Goal: Task Accomplishment & Management: Manage account settings

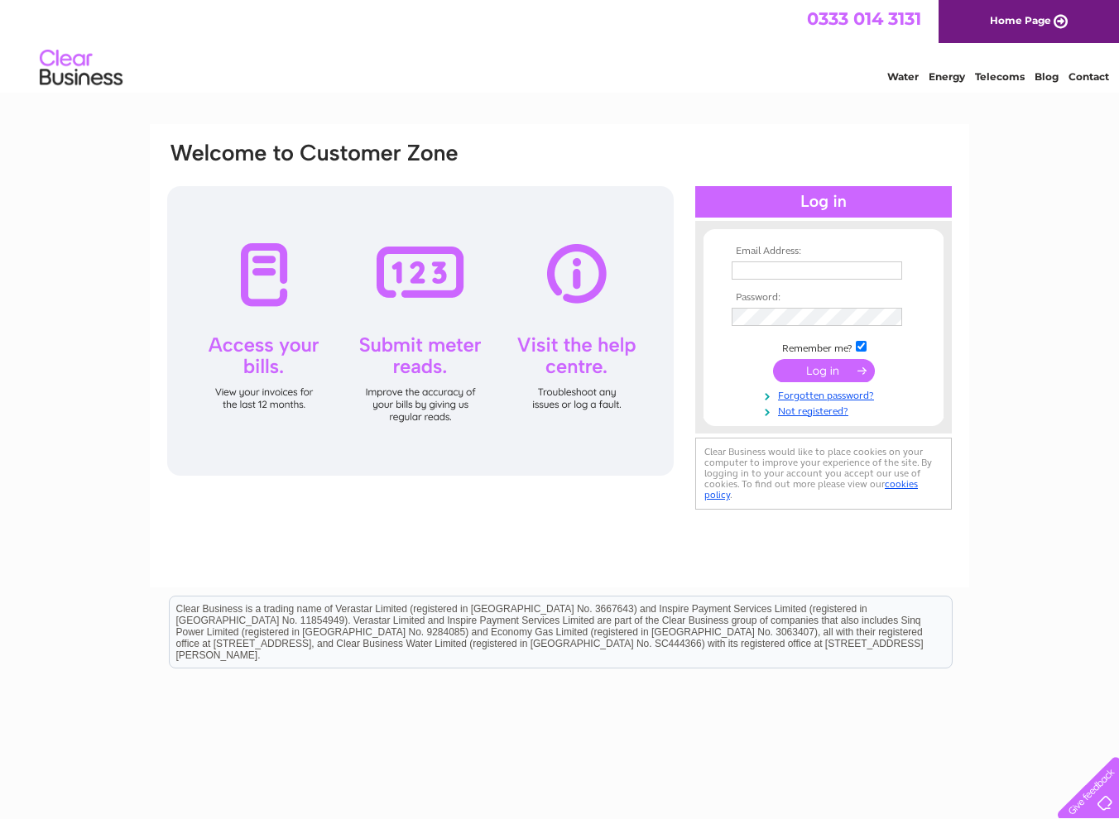
type input "[EMAIL_ADDRESS][DOMAIN_NAME]"
click at [822, 364] on input "submit" at bounding box center [824, 370] width 102 height 23
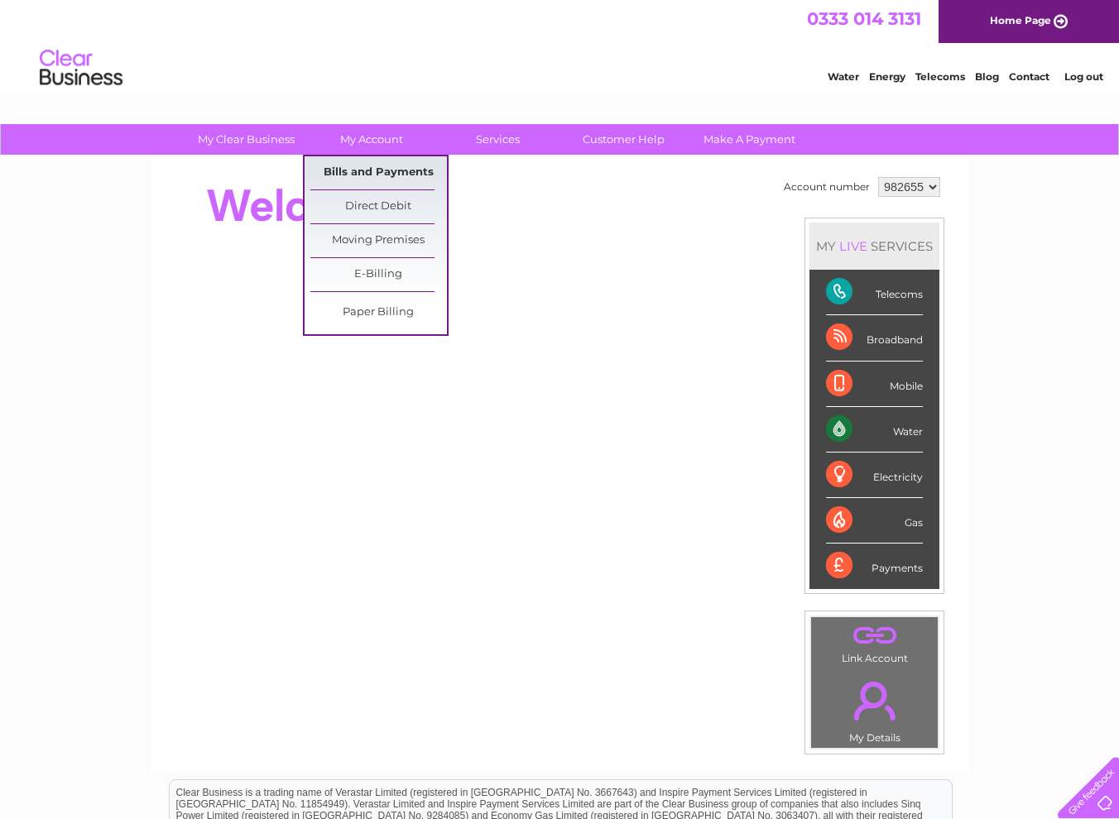
click at [344, 168] on link "Bills and Payments" at bounding box center [378, 172] width 137 height 33
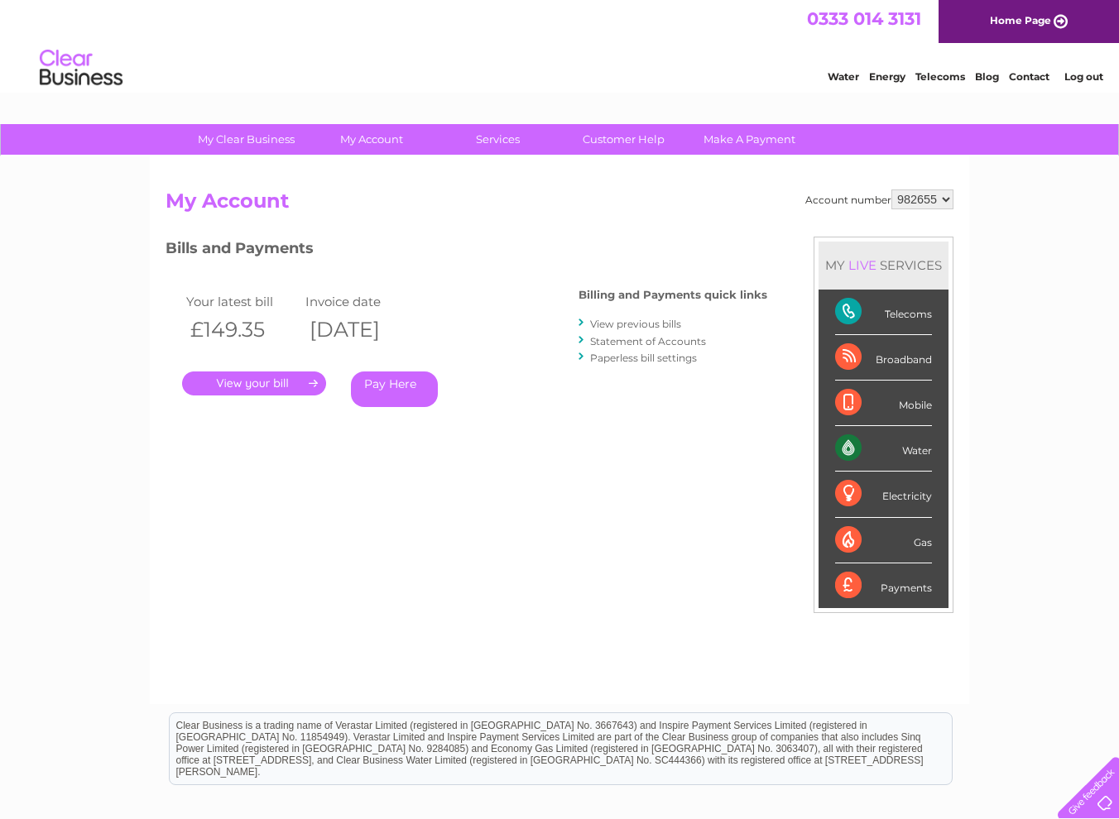
click at [292, 382] on link "." at bounding box center [254, 384] width 144 height 24
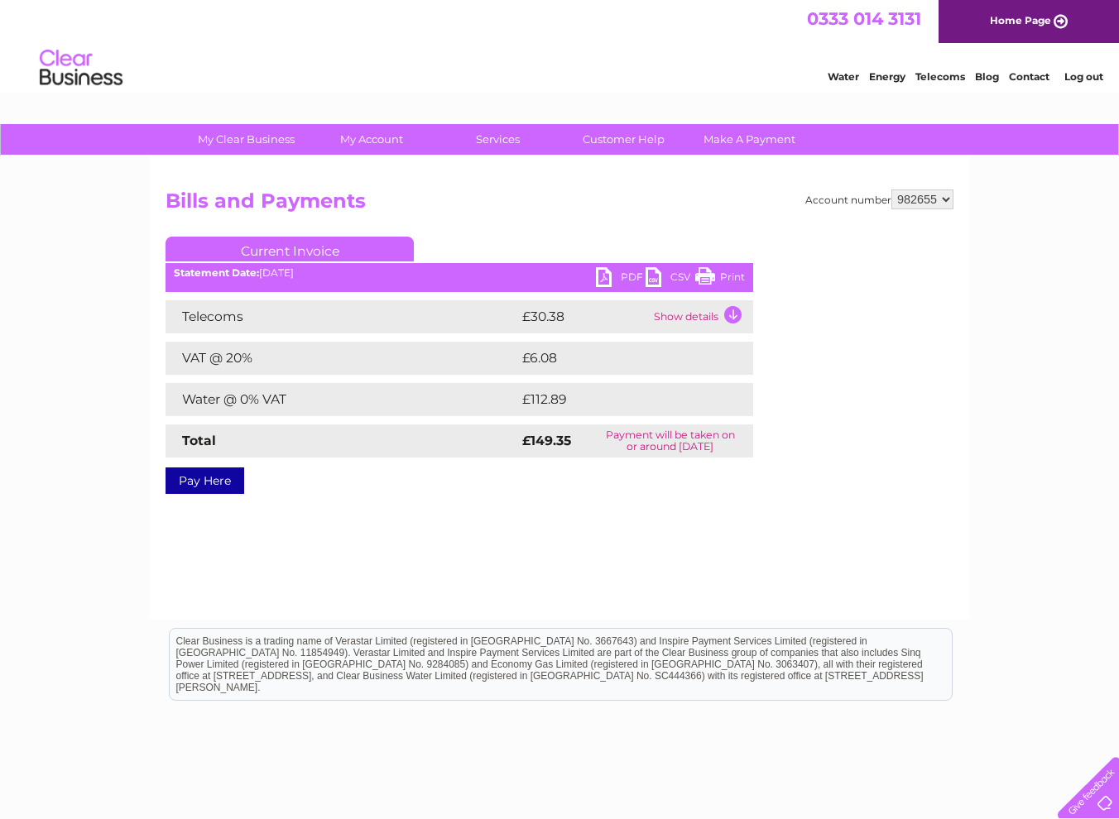
click at [612, 272] on link "PDF" at bounding box center [621, 279] width 50 height 24
